Goal: Task Accomplishment & Management: Use online tool/utility

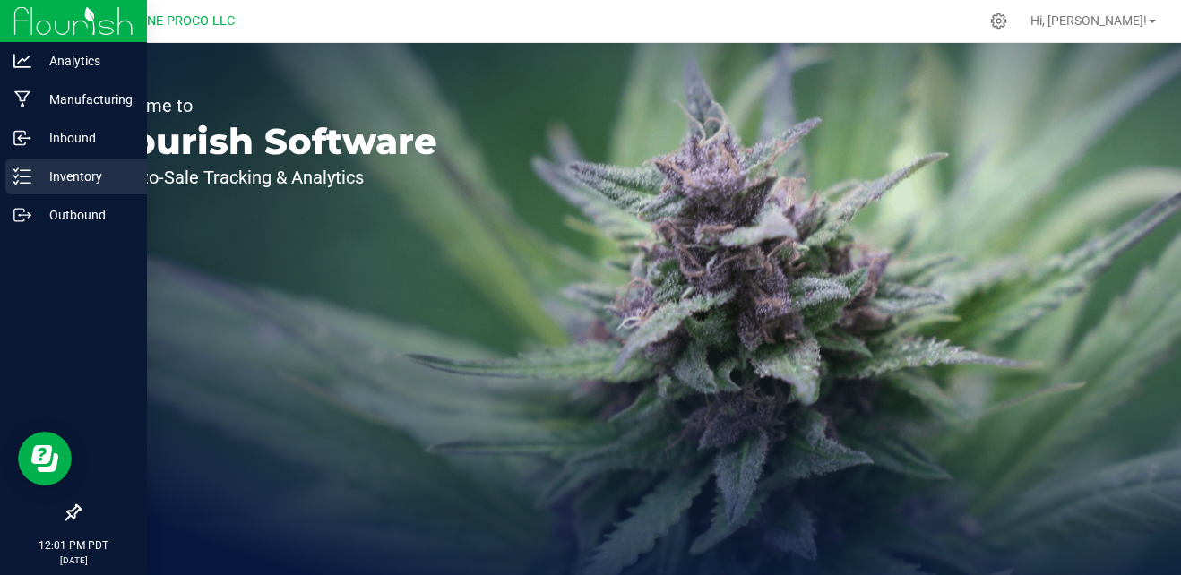
click at [114, 178] on p "Inventory" at bounding box center [85, 177] width 108 height 22
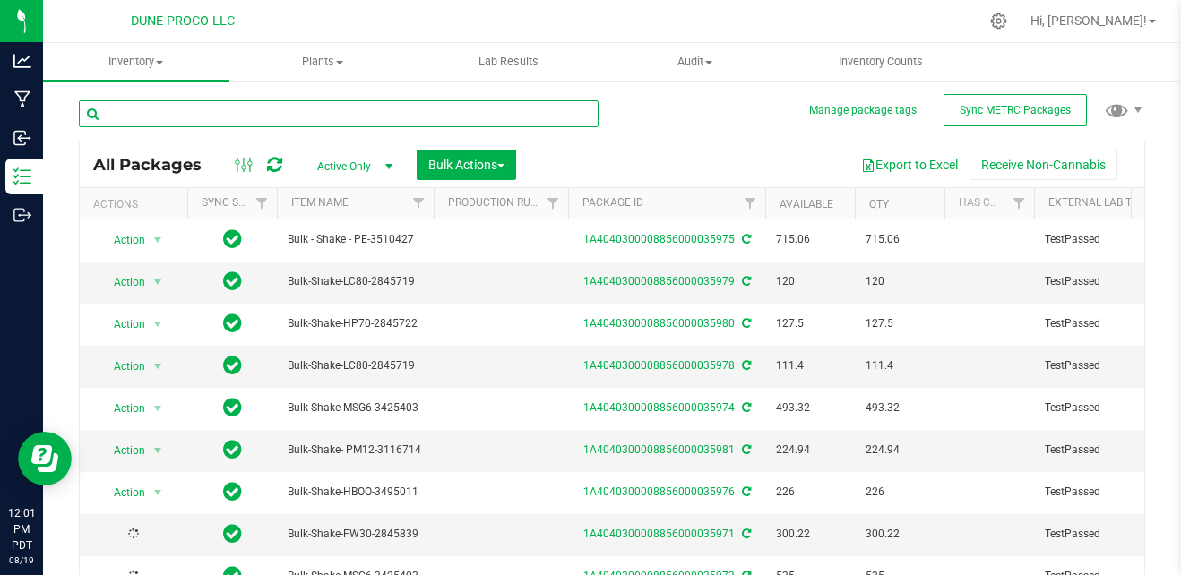
click at [451, 113] on input "text" at bounding box center [339, 113] width 520 height 27
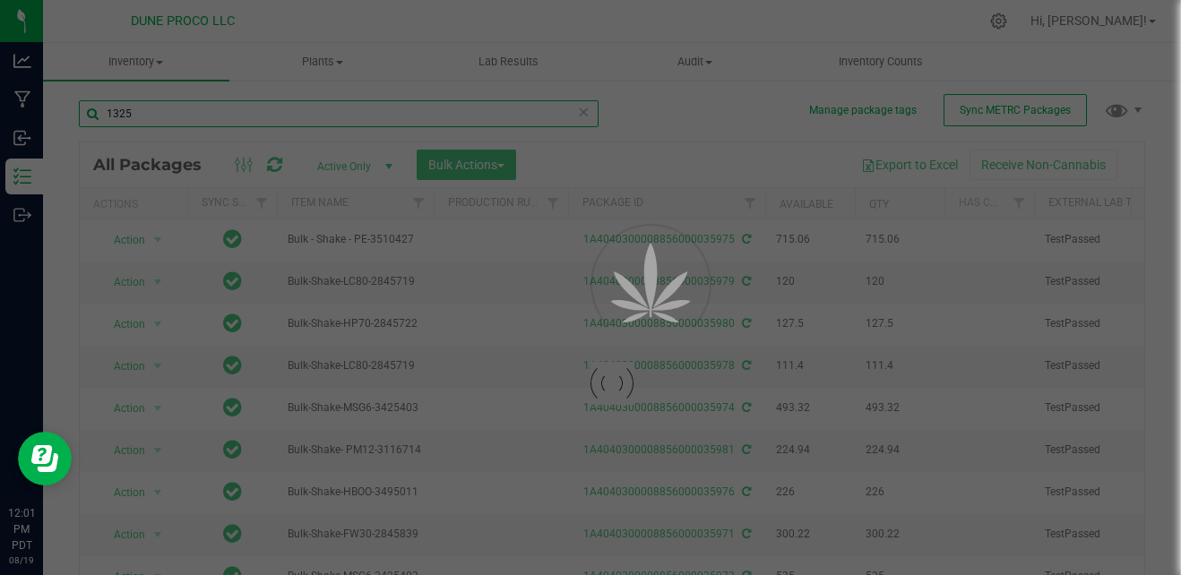
type input "13256"
type input "[DATE]"
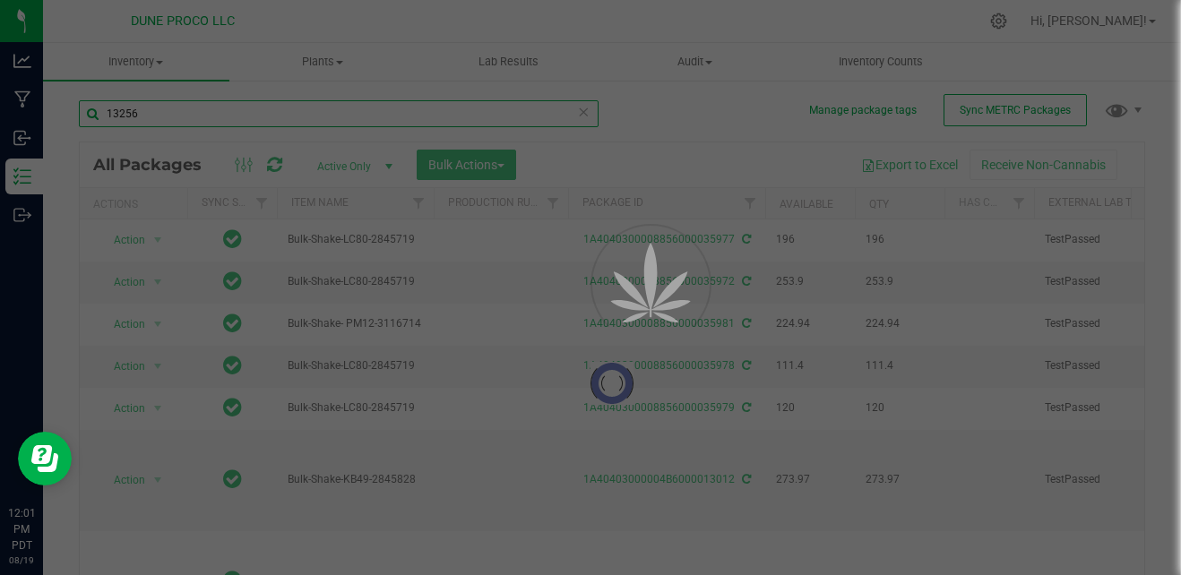
type input "[DATE]"
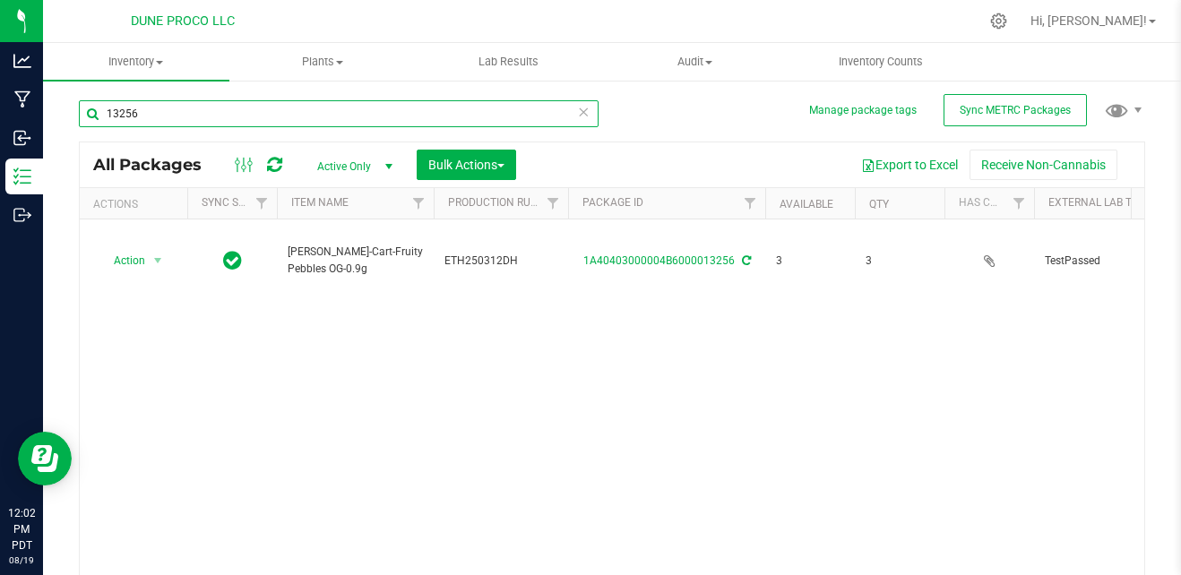
type input "13256"
